Goal: Find specific page/section: Find specific page/section

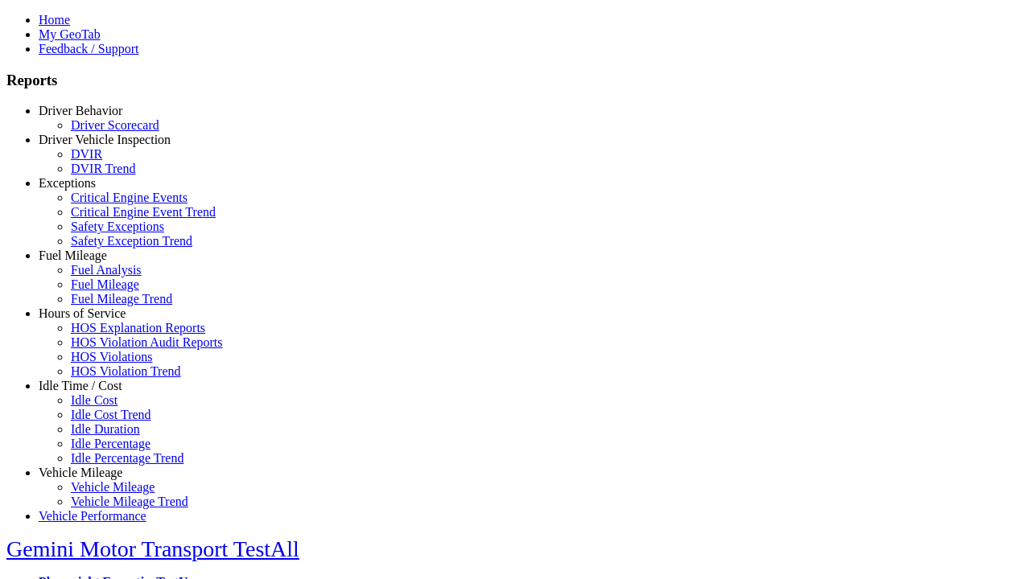
click at [93, 117] on link "Driver Behavior" at bounding box center [81, 111] width 84 height 14
click at [105, 132] on link "Driver Scorecard" at bounding box center [115, 125] width 88 height 14
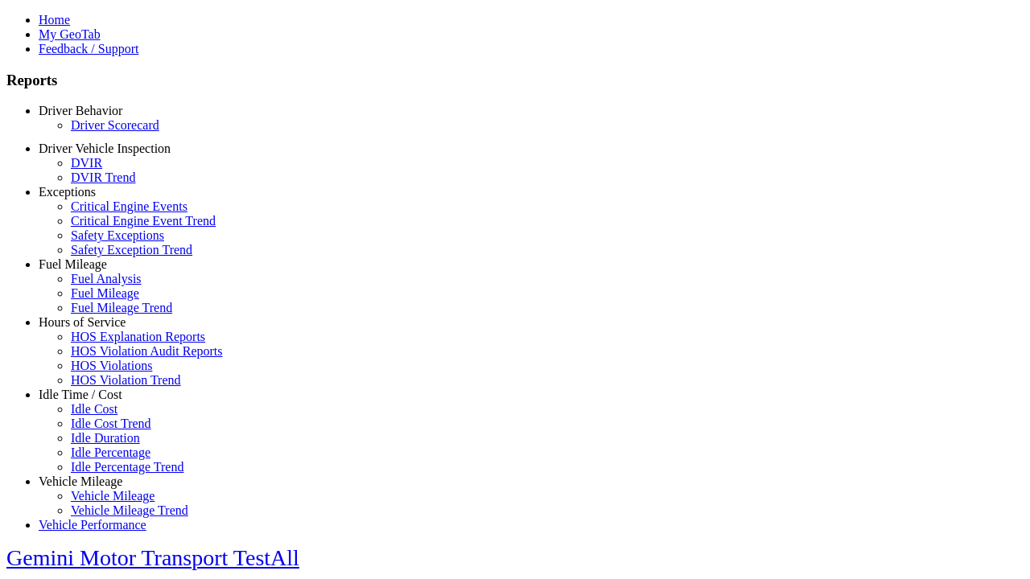
scroll to position [336, 0]
